Goal: Navigation & Orientation: Understand site structure

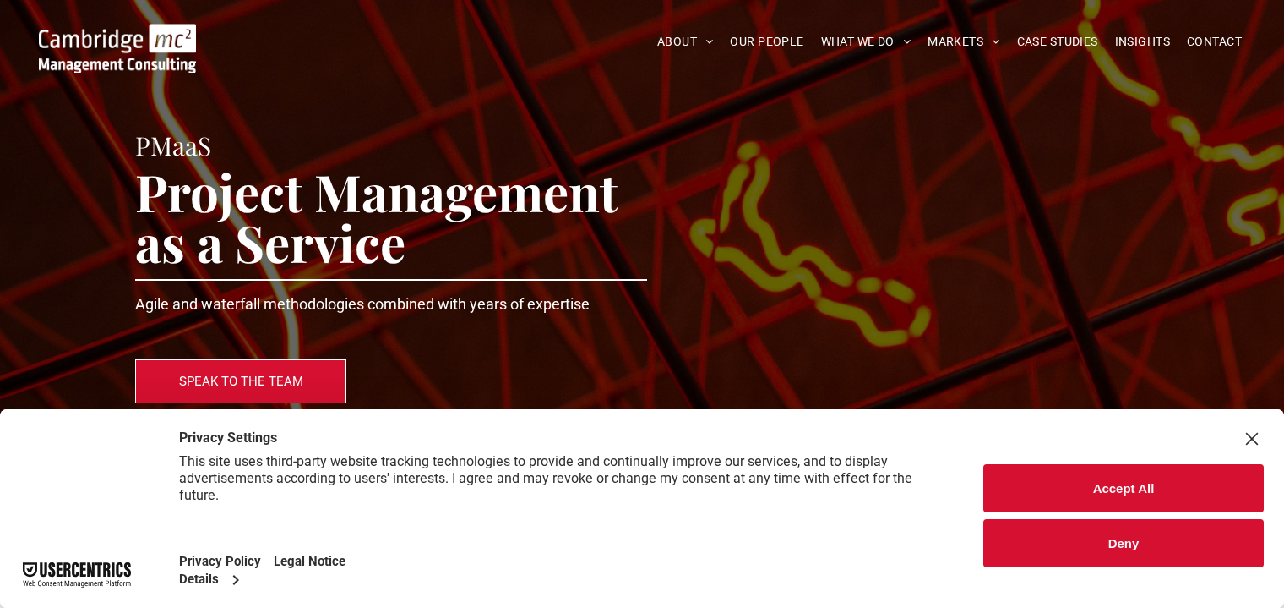
click at [87, 40] on img at bounding box center [117, 48] width 157 height 49
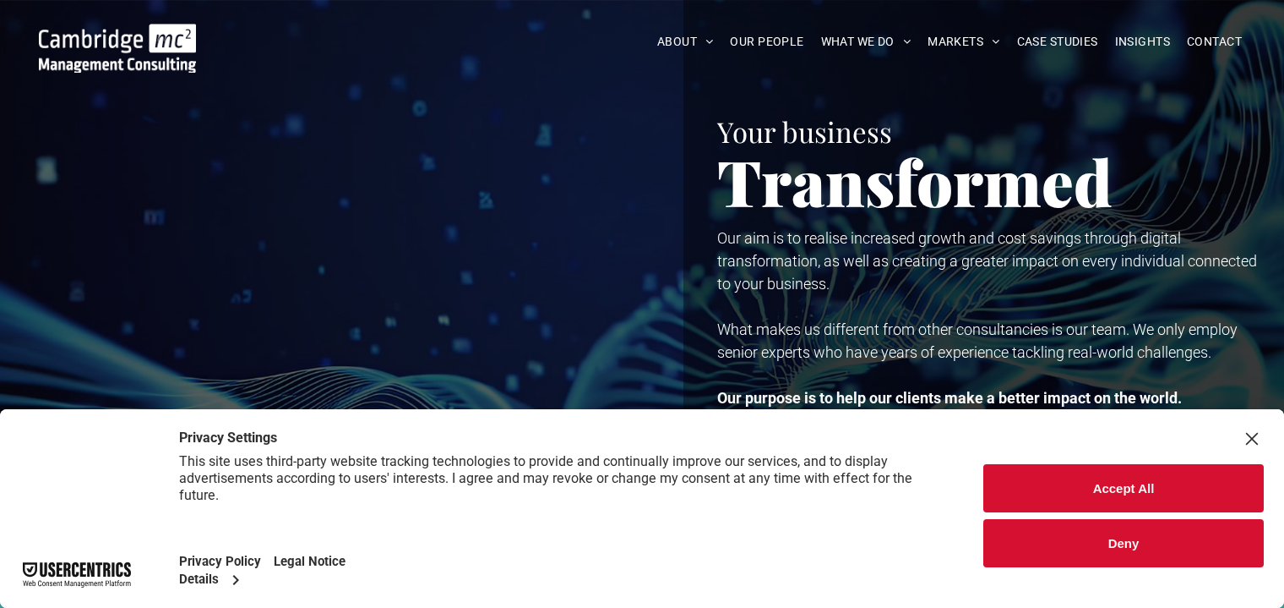
click at [1053, 480] on button "Accept All" at bounding box center [1124, 488] width 281 height 48
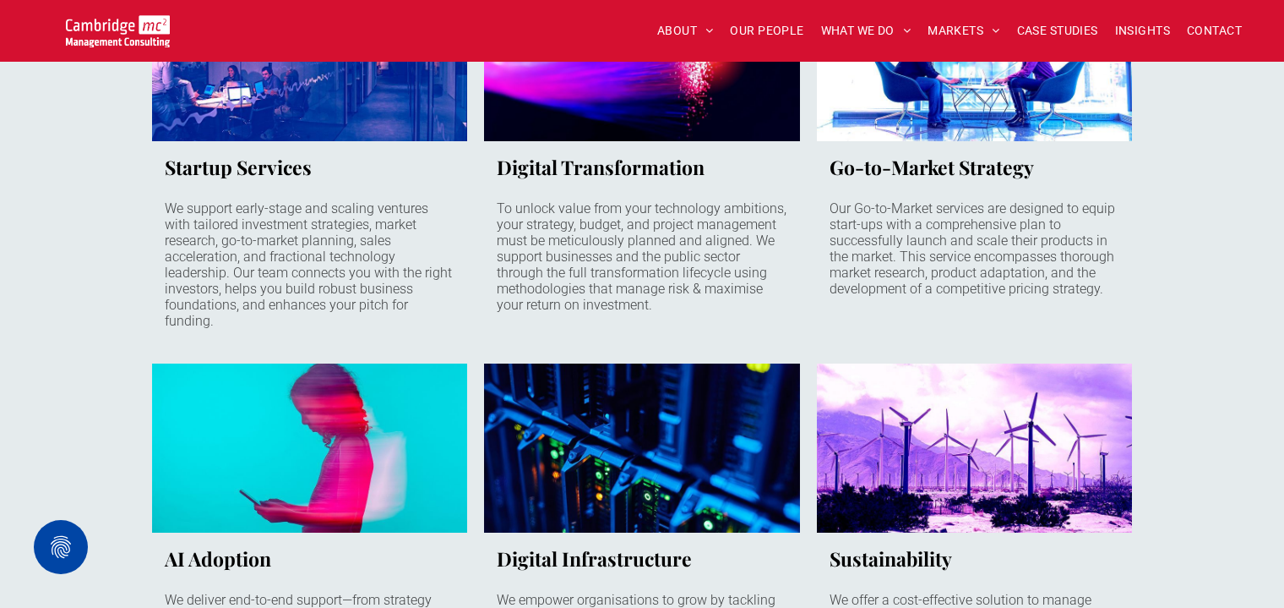
scroll to position [761, 0]
